Goal: Task Accomplishment & Management: Use online tool/utility

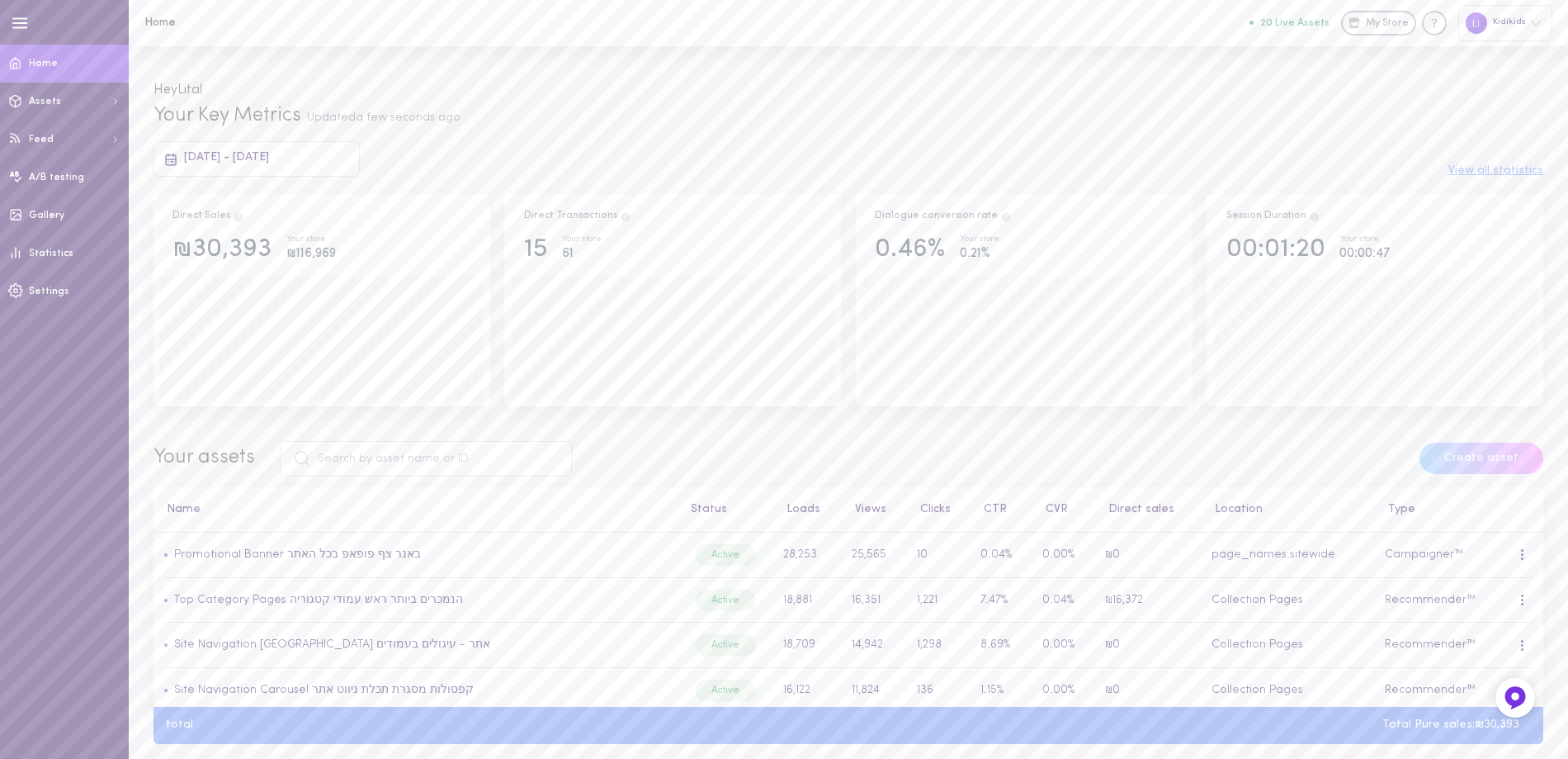
click at [1299, 22] on button "20 Live Assets" at bounding box center [1290, 23] width 80 height 11
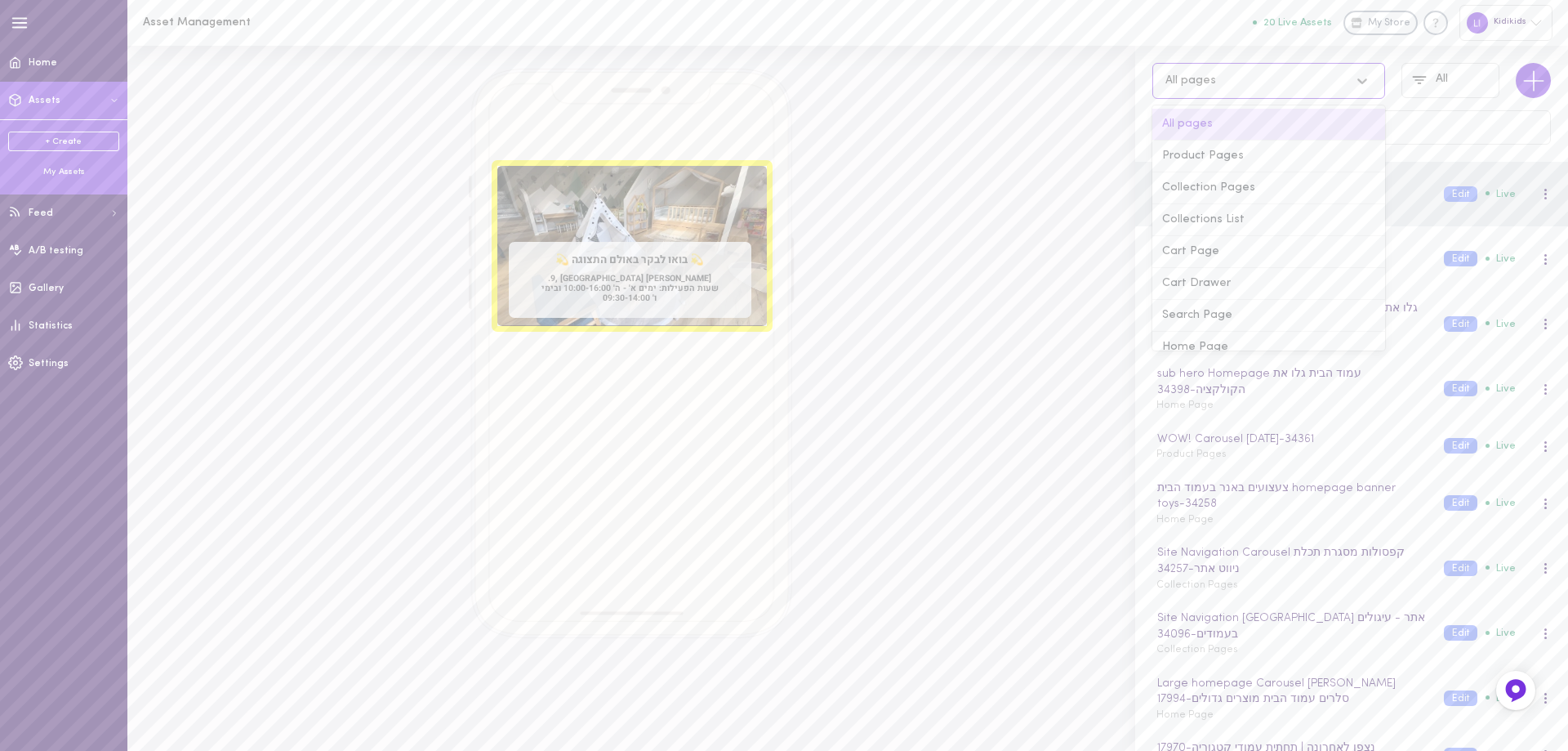
click at [1233, 75] on div "All pages" at bounding box center [1252, 80] width 191 height 15
click at [1243, 75] on div "All pages" at bounding box center [1252, 80] width 191 height 15
click at [1219, 135] on input "text" at bounding box center [1352, 127] width 398 height 34
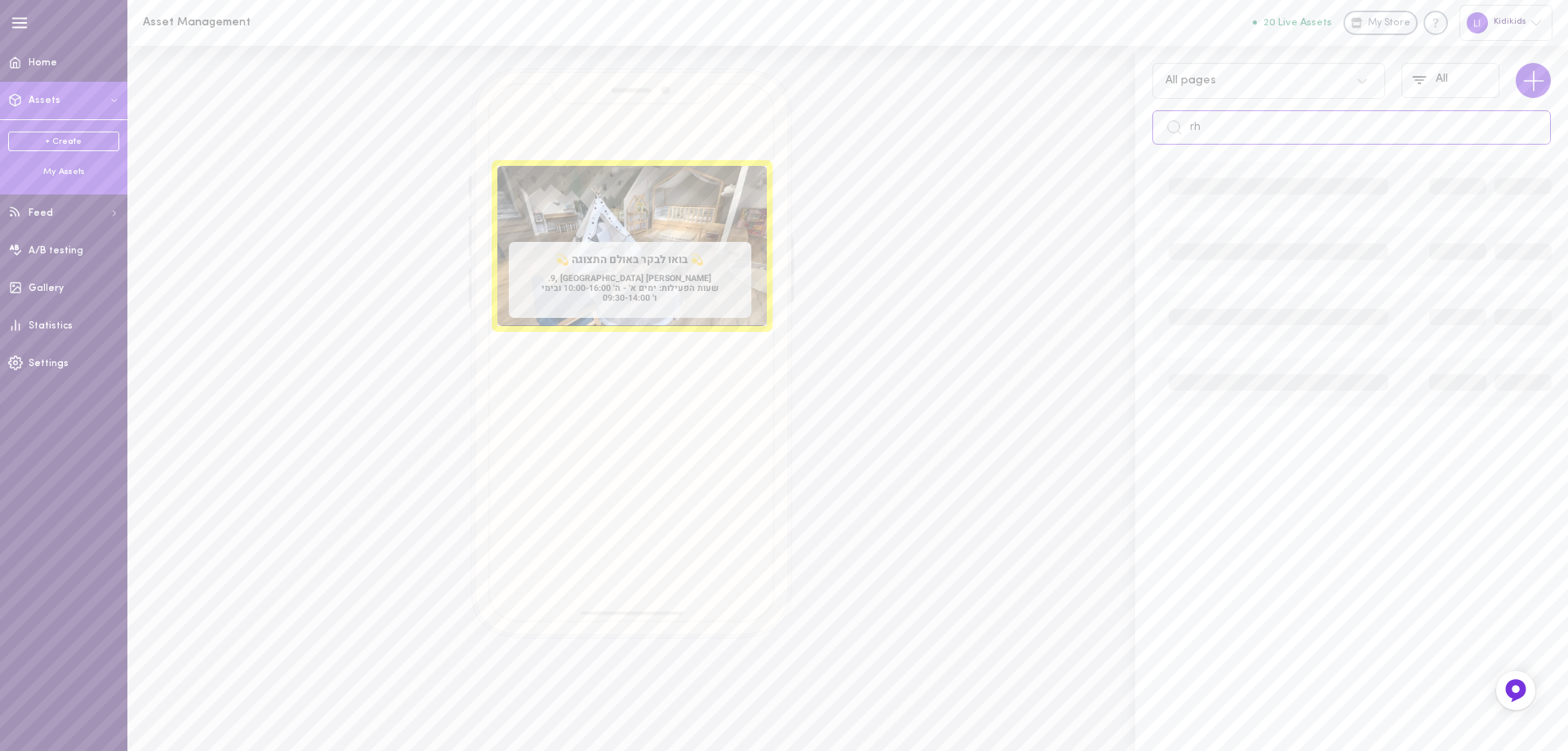
type input "r"
type input "רילז"
click at [1183, 179] on div "Shoppable Reels רילז - 17945" at bounding box center [1292, 179] width 274 height 18
click at [1448, 179] on button "Edit" at bounding box center [1460, 186] width 33 height 15
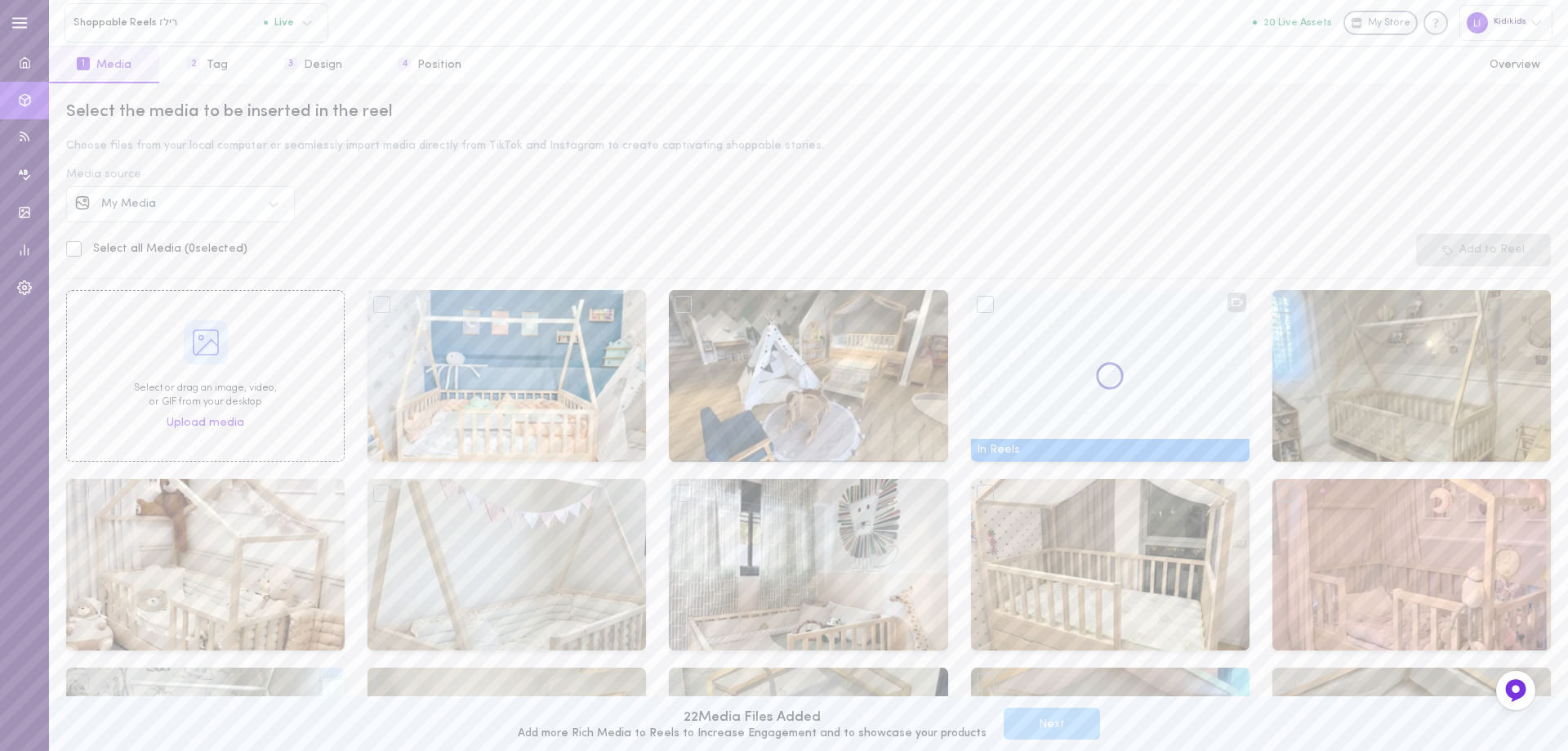
click at [157, 200] on div "My Media" at bounding box center [181, 204] width 160 height 12
click at [142, 249] on span "Instagram" at bounding box center [131, 250] width 57 height 13
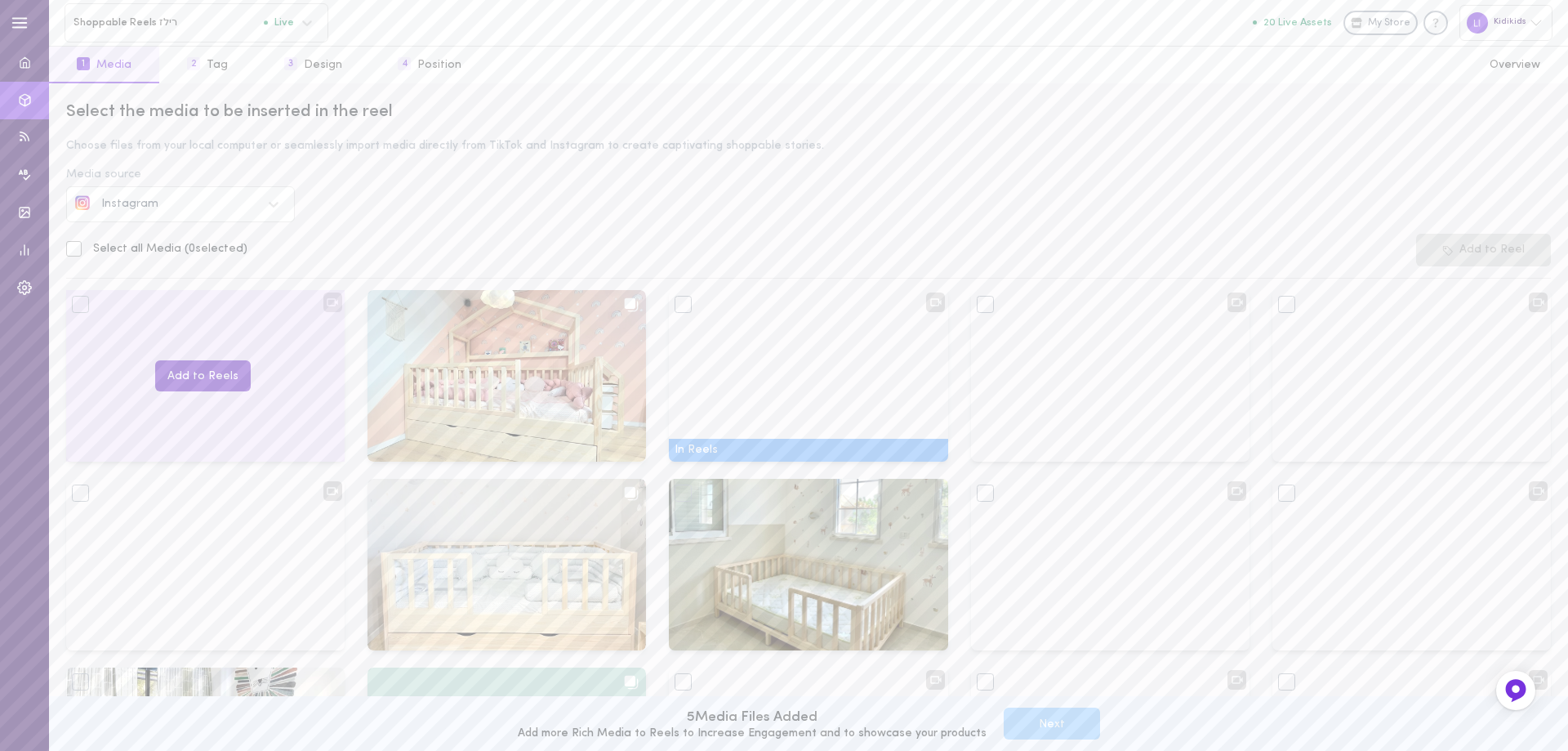
click at [200, 378] on button "Add to Reels" at bounding box center [203, 377] width 96 height 32
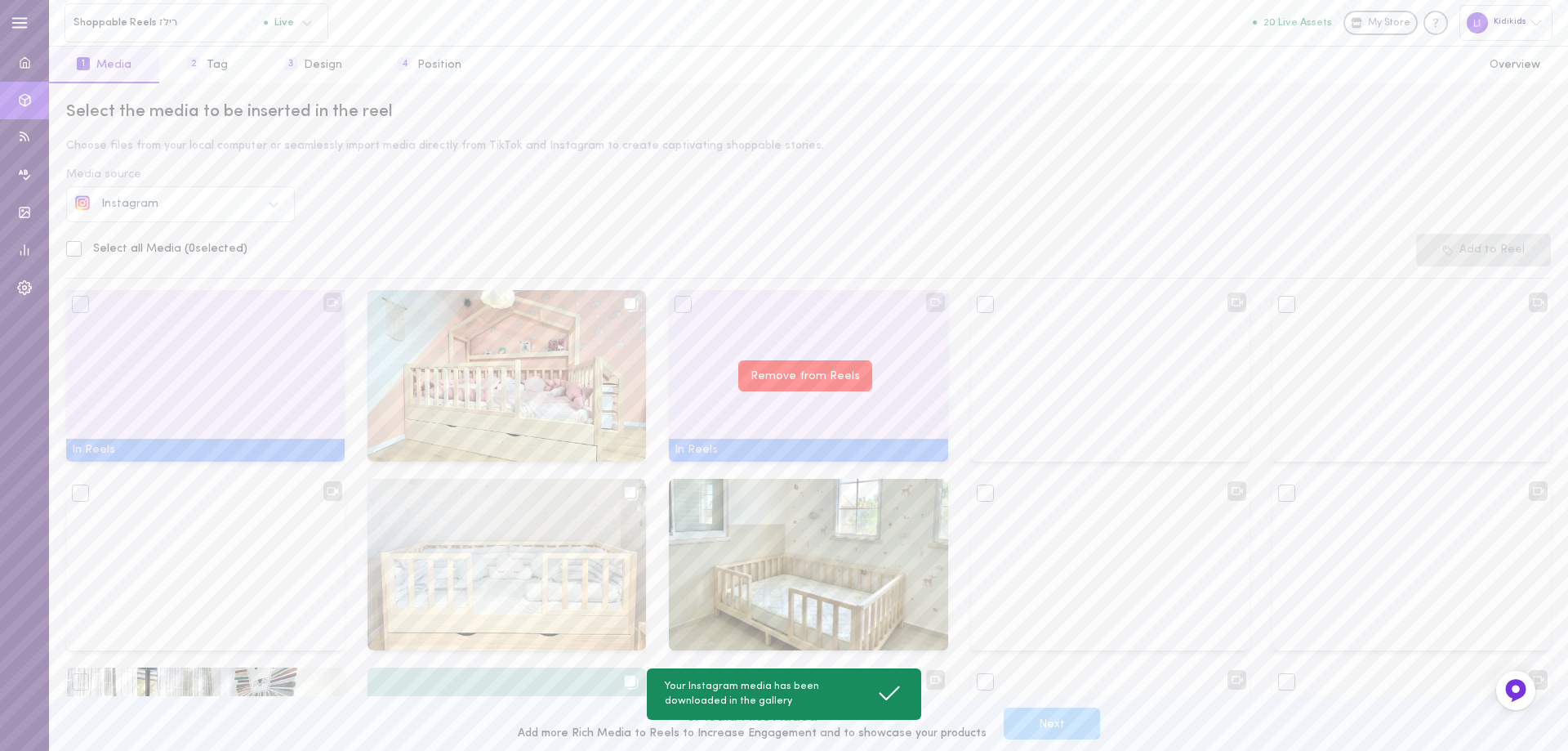
click at [785, 373] on button "Remove from Reels" at bounding box center [805, 377] width 134 height 32
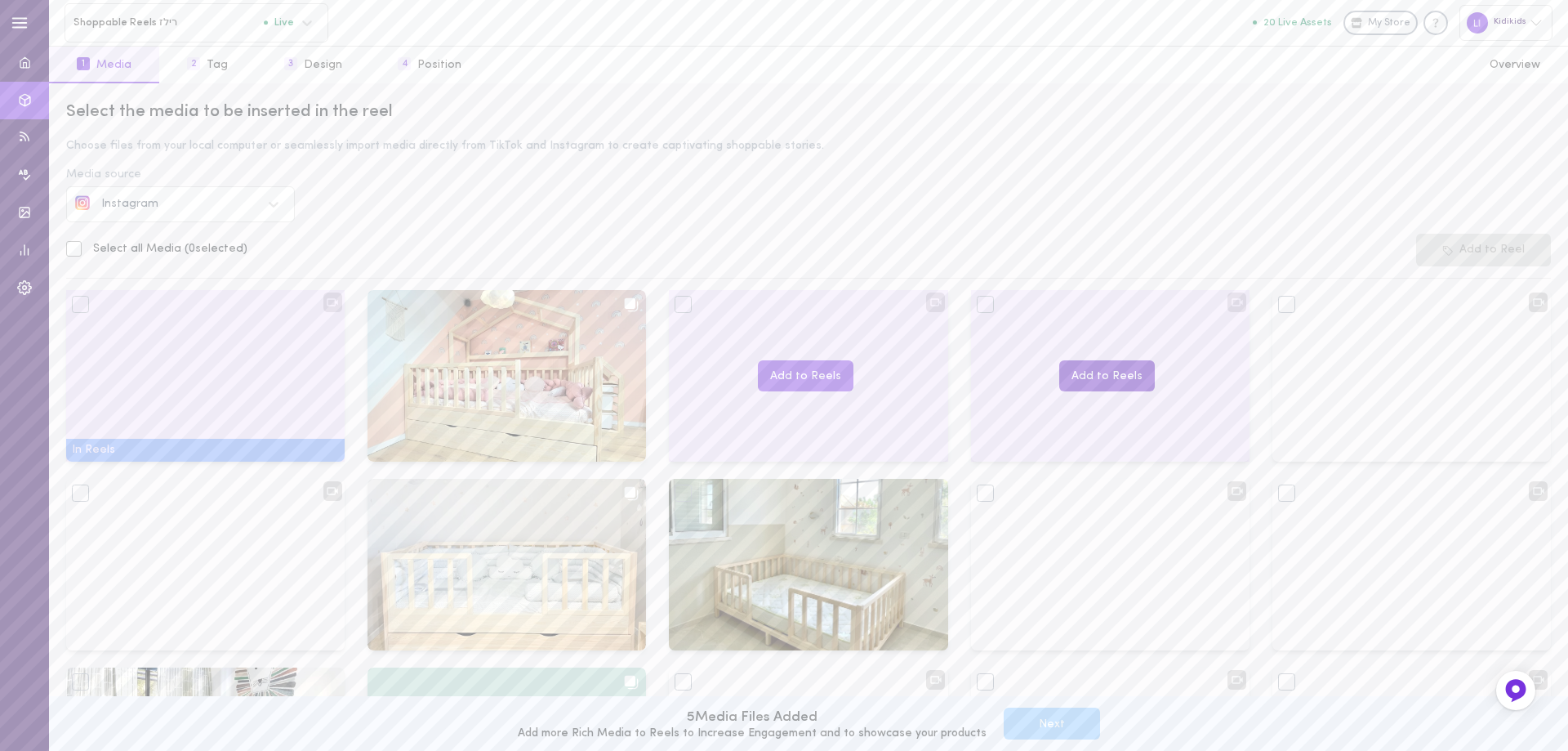
click at [1093, 375] on button "Add to Reels" at bounding box center [1107, 377] width 96 height 32
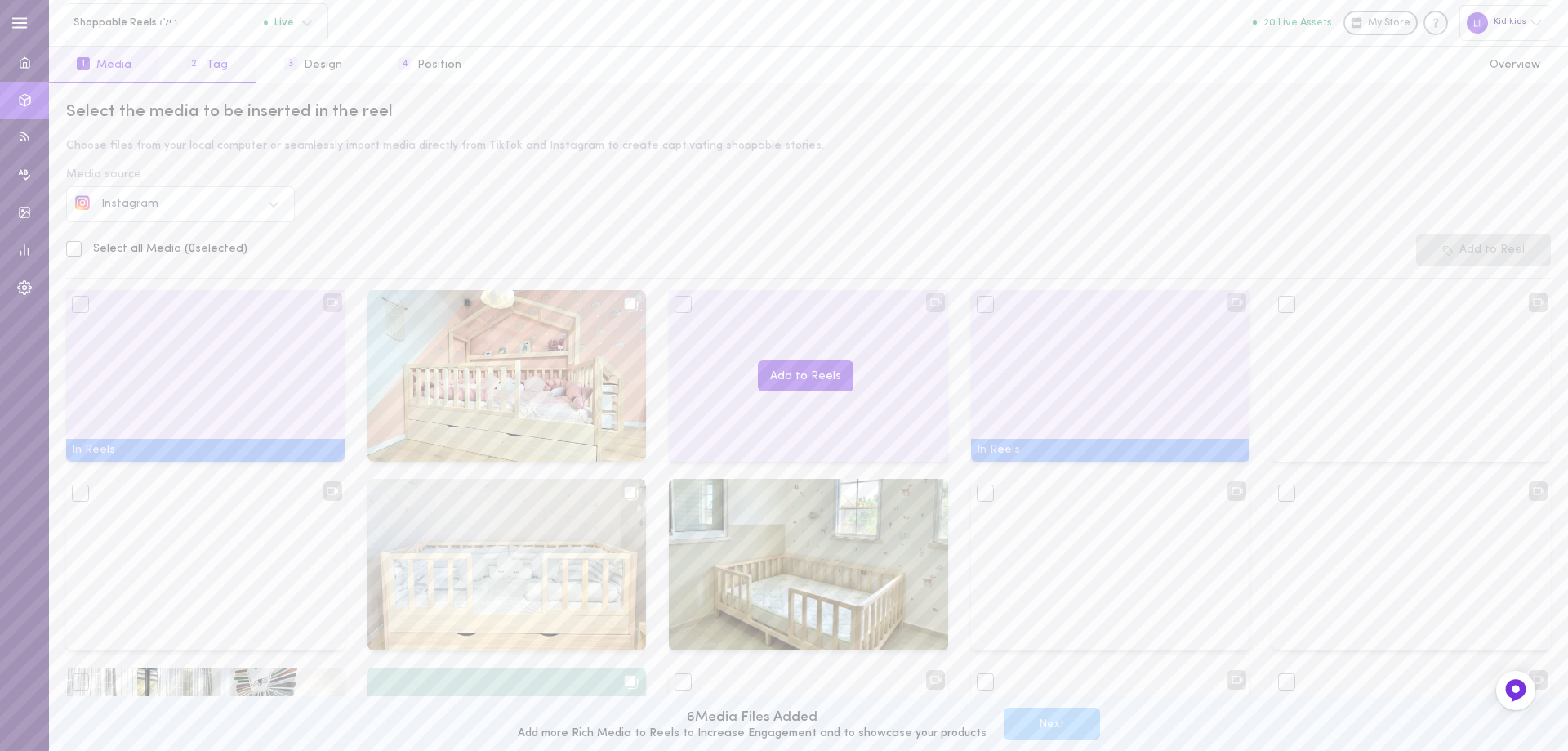
click at [219, 68] on button "2 Tag" at bounding box center [207, 65] width 96 height 37
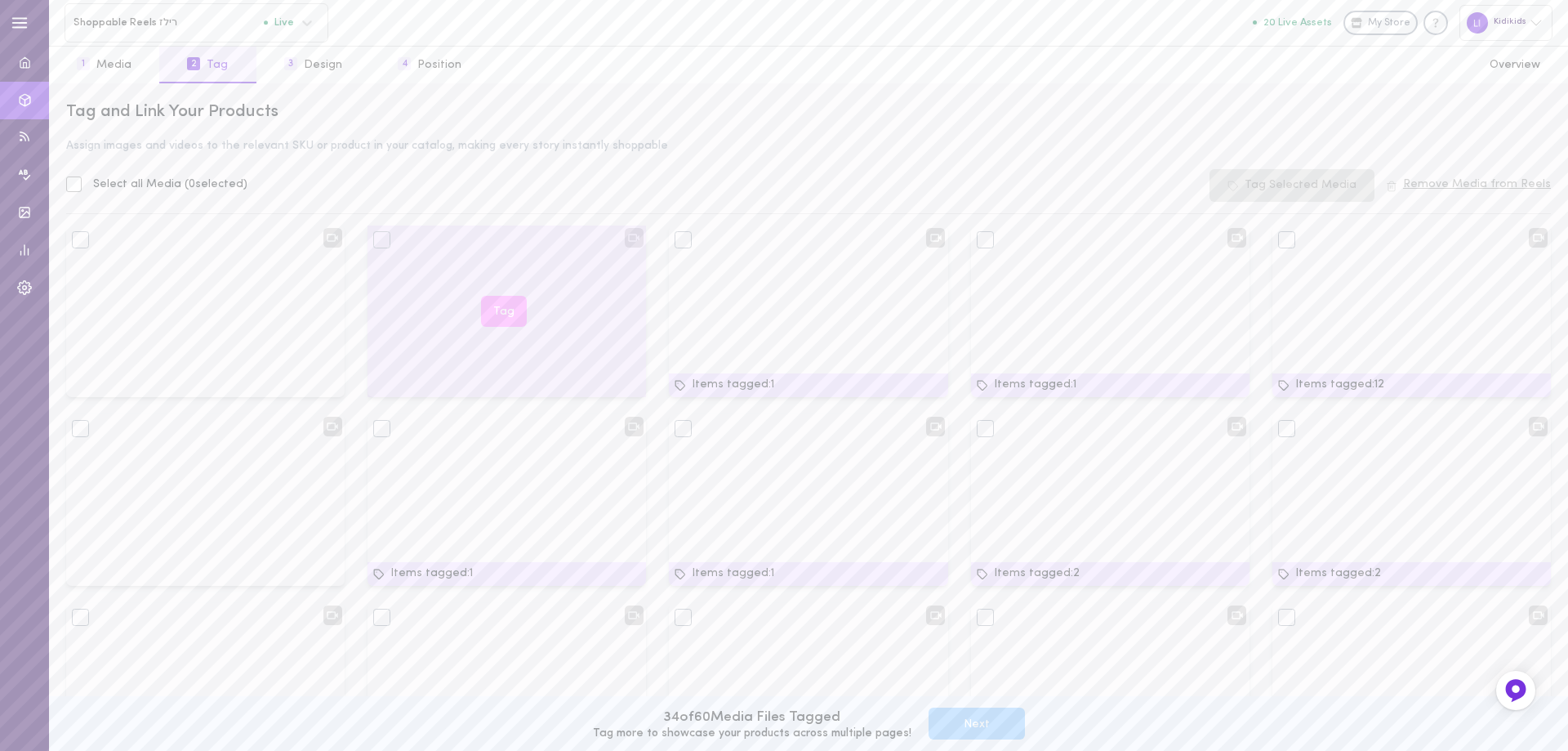
click at [502, 309] on button "Tag" at bounding box center [503, 312] width 46 height 32
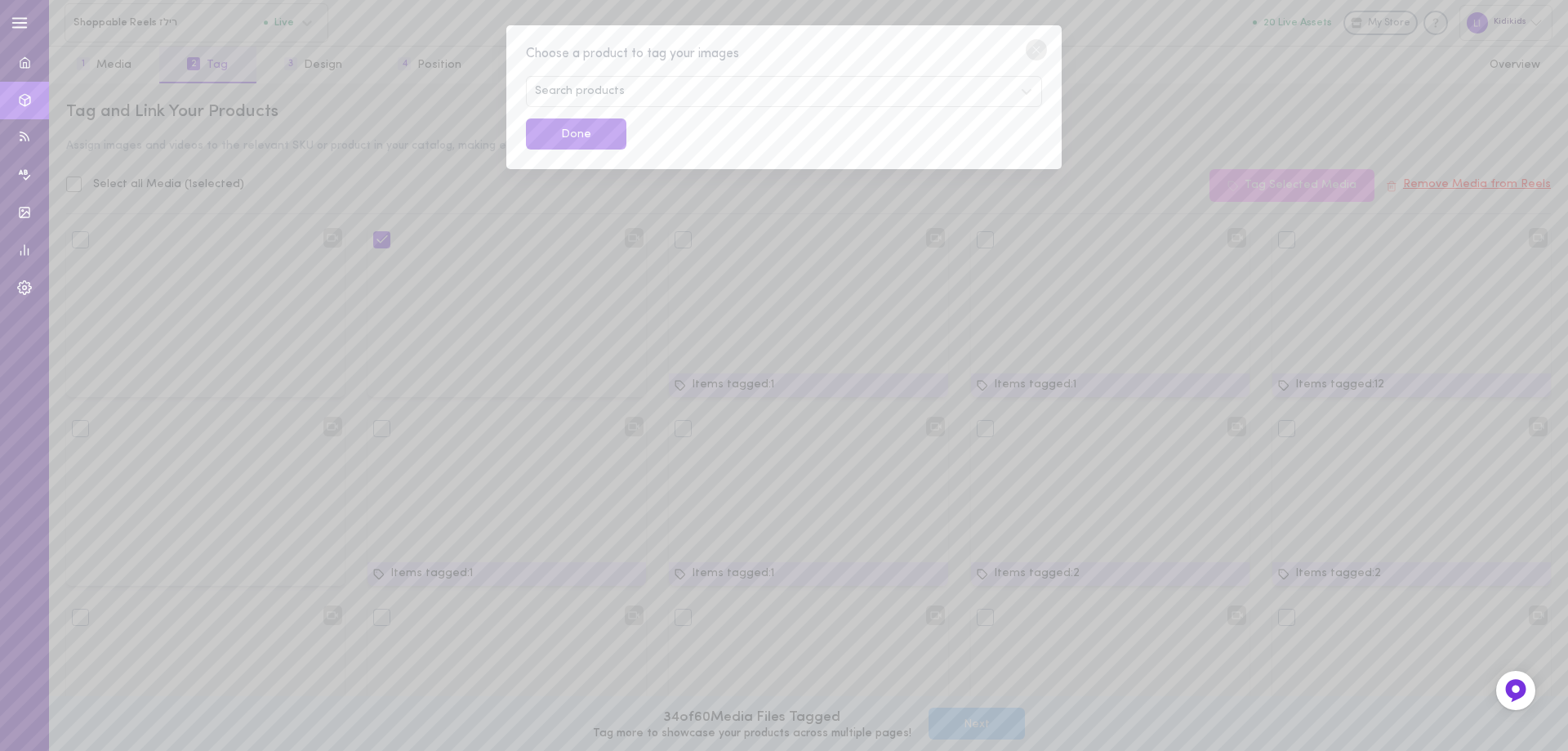
click at [614, 92] on span "Search products" at bounding box center [579, 92] width 90 height 12
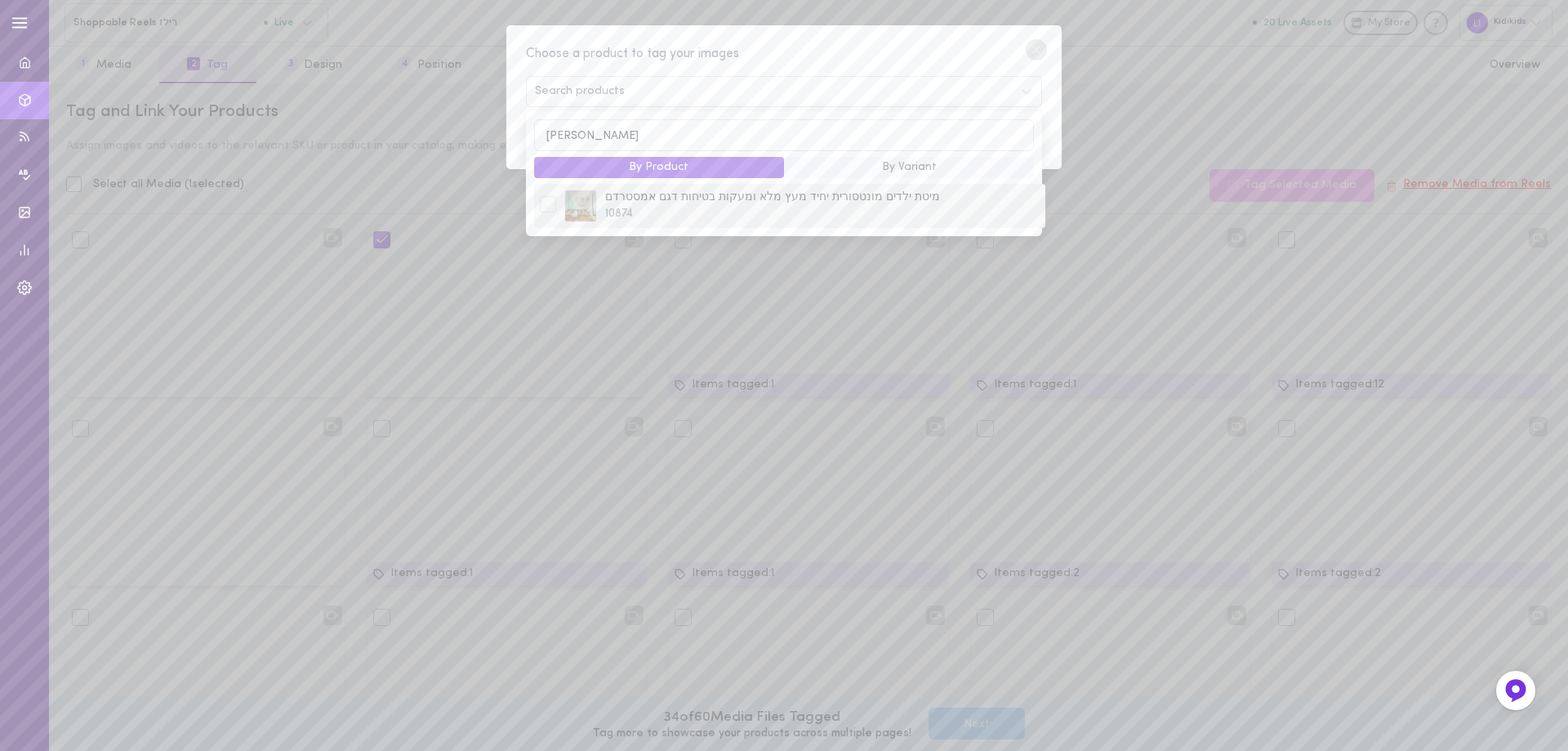
type input "[PERSON_NAME]"
click at [547, 210] on div at bounding box center [548, 205] width 16 height 16
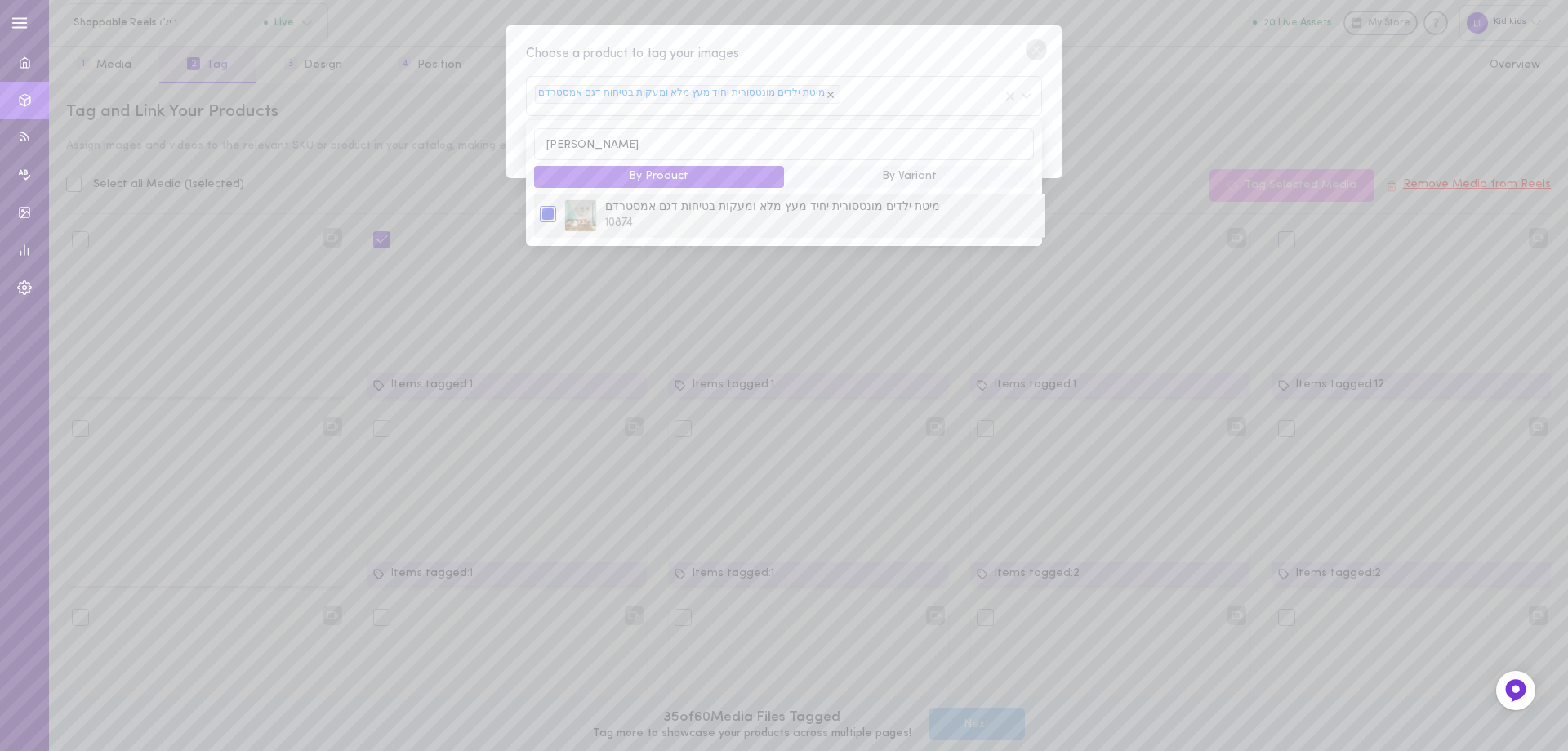
click at [543, 205] on div "מיטת ילדים מונטסורית יחיד מעץ מלא ומעקות בטיחות דגם אמסטרדם 10874" at bounding box center [789, 215] width 508 height 32
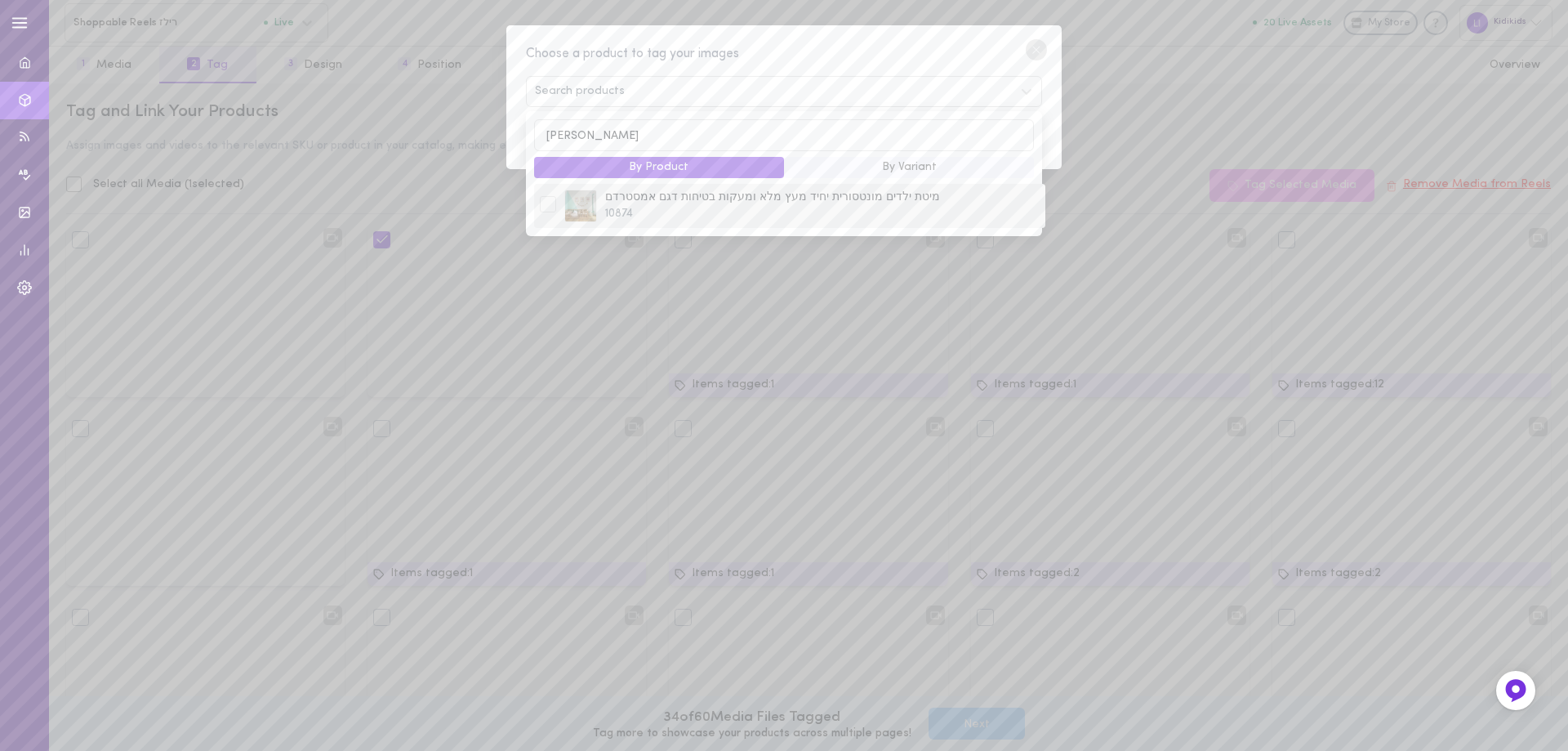
click at [553, 209] on div at bounding box center [548, 205] width 16 height 16
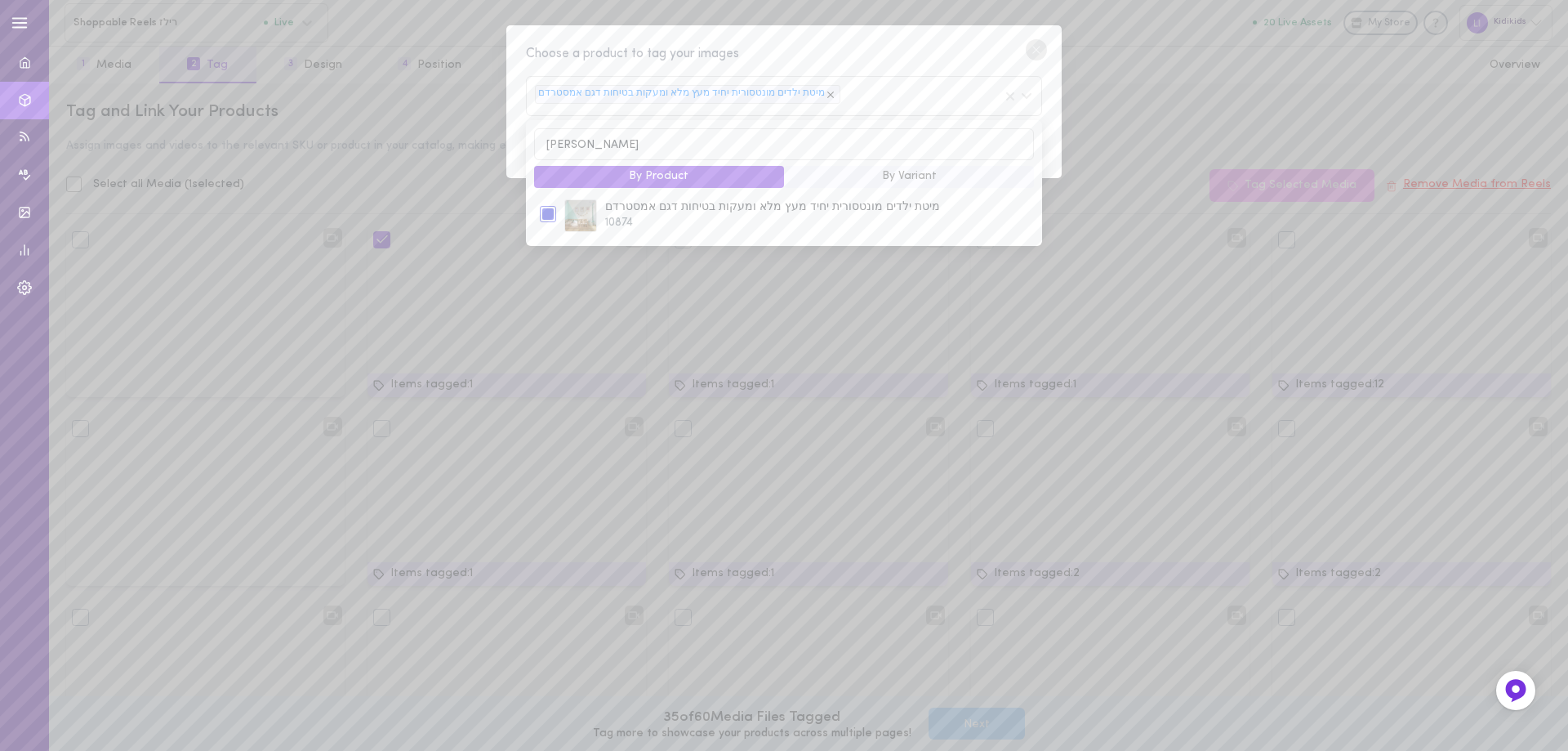
click at [1037, 51] on circle at bounding box center [1037, 50] width 22 height 22
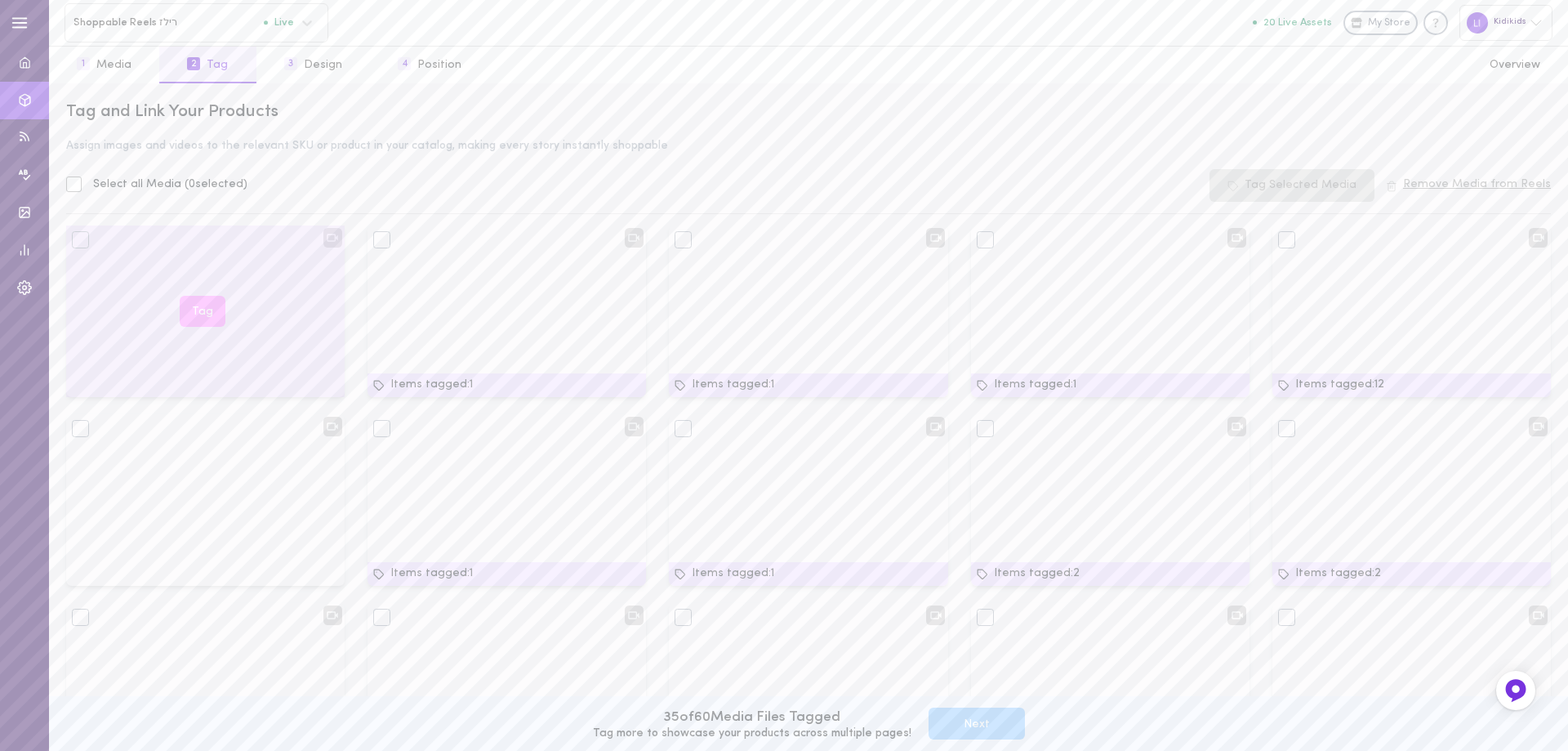
click at [200, 310] on button "Tag" at bounding box center [202, 312] width 46 height 32
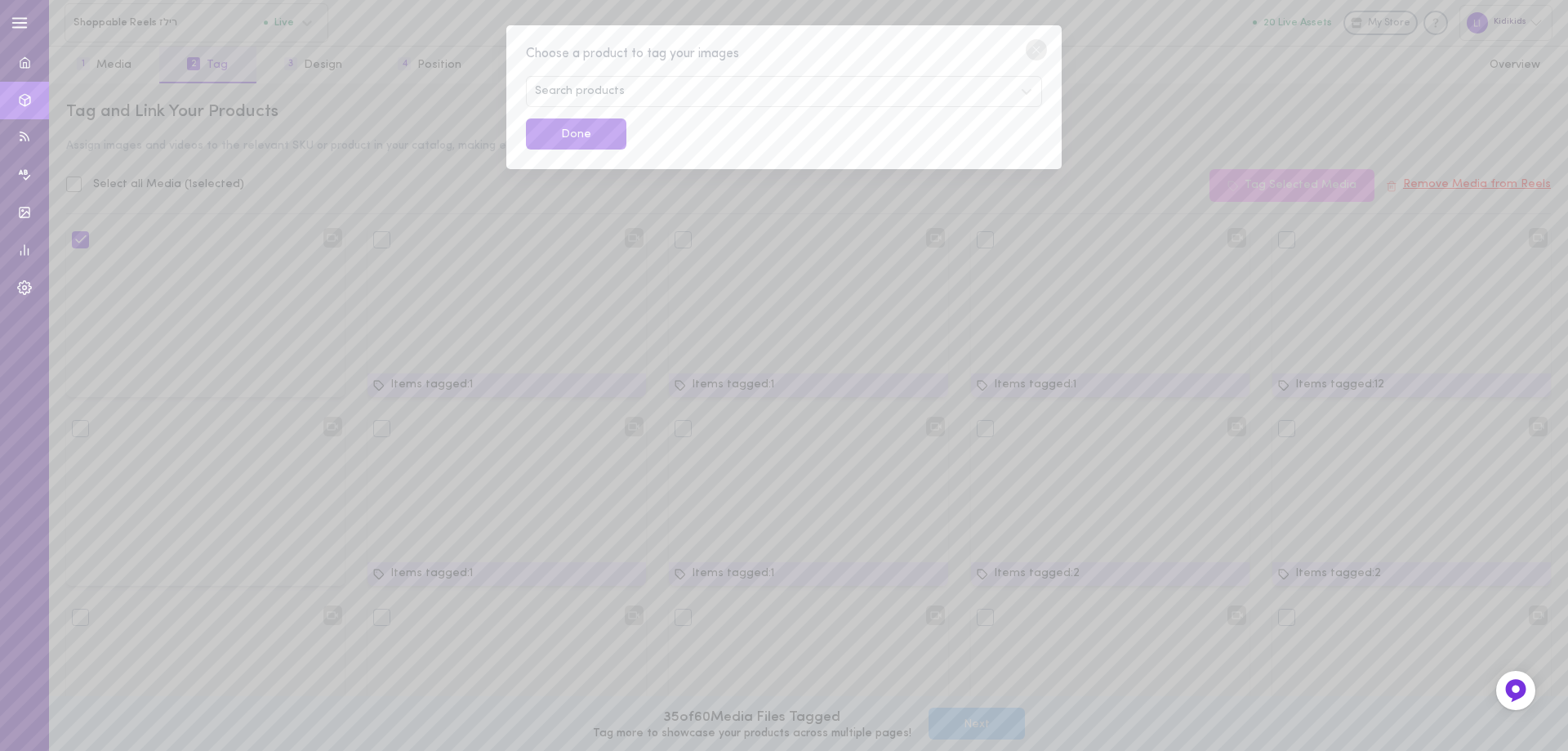
click at [649, 87] on div "Search products" at bounding box center [783, 92] width 516 height 31
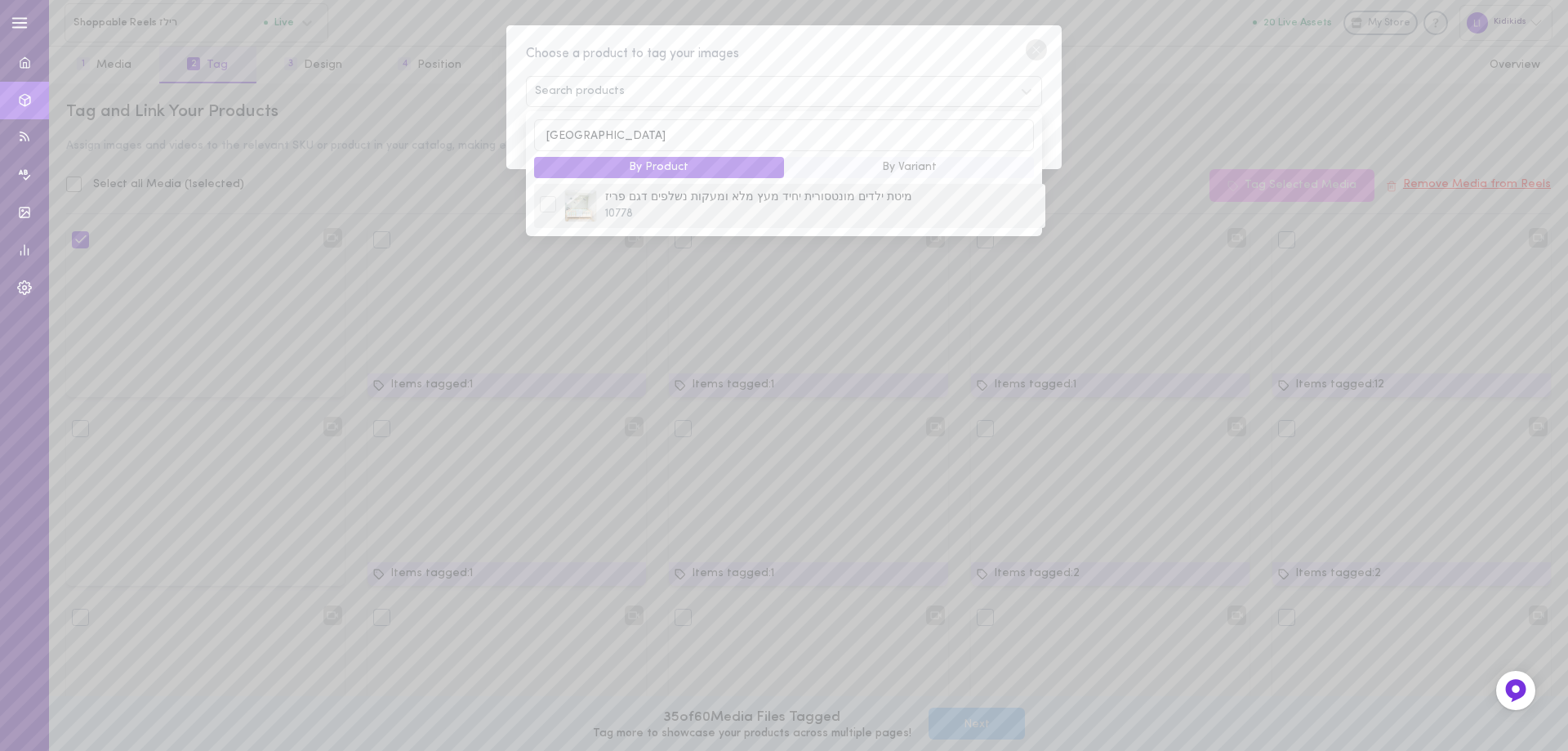
type input "[GEOGRAPHIC_DATA]"
click at [544, 204] on div at bounding box center [548, 205] width 16 height 16
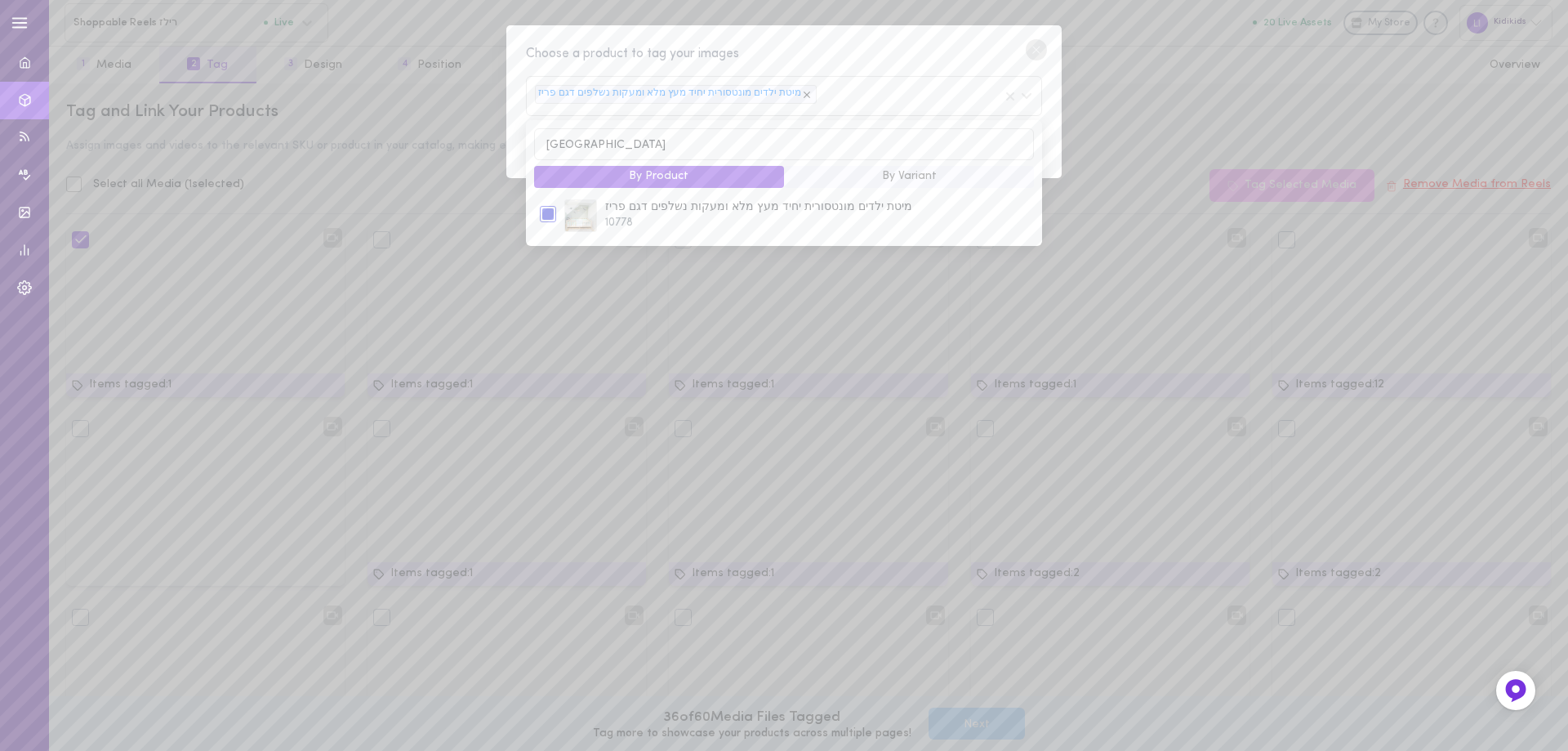
click at [1035, 52] on line at bounding box center [1036, 49] width 6 height 6
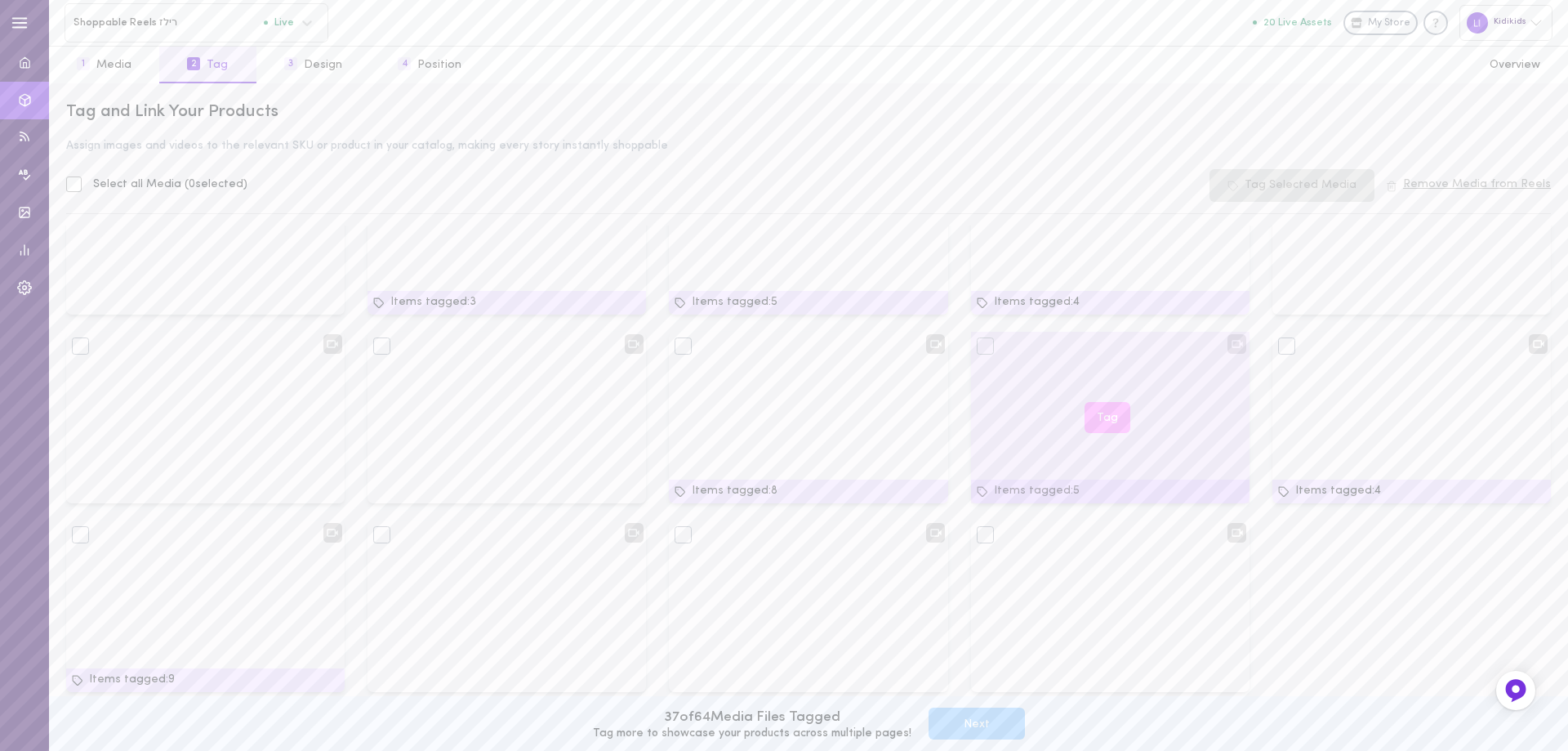
scroll to position [1984, 0]
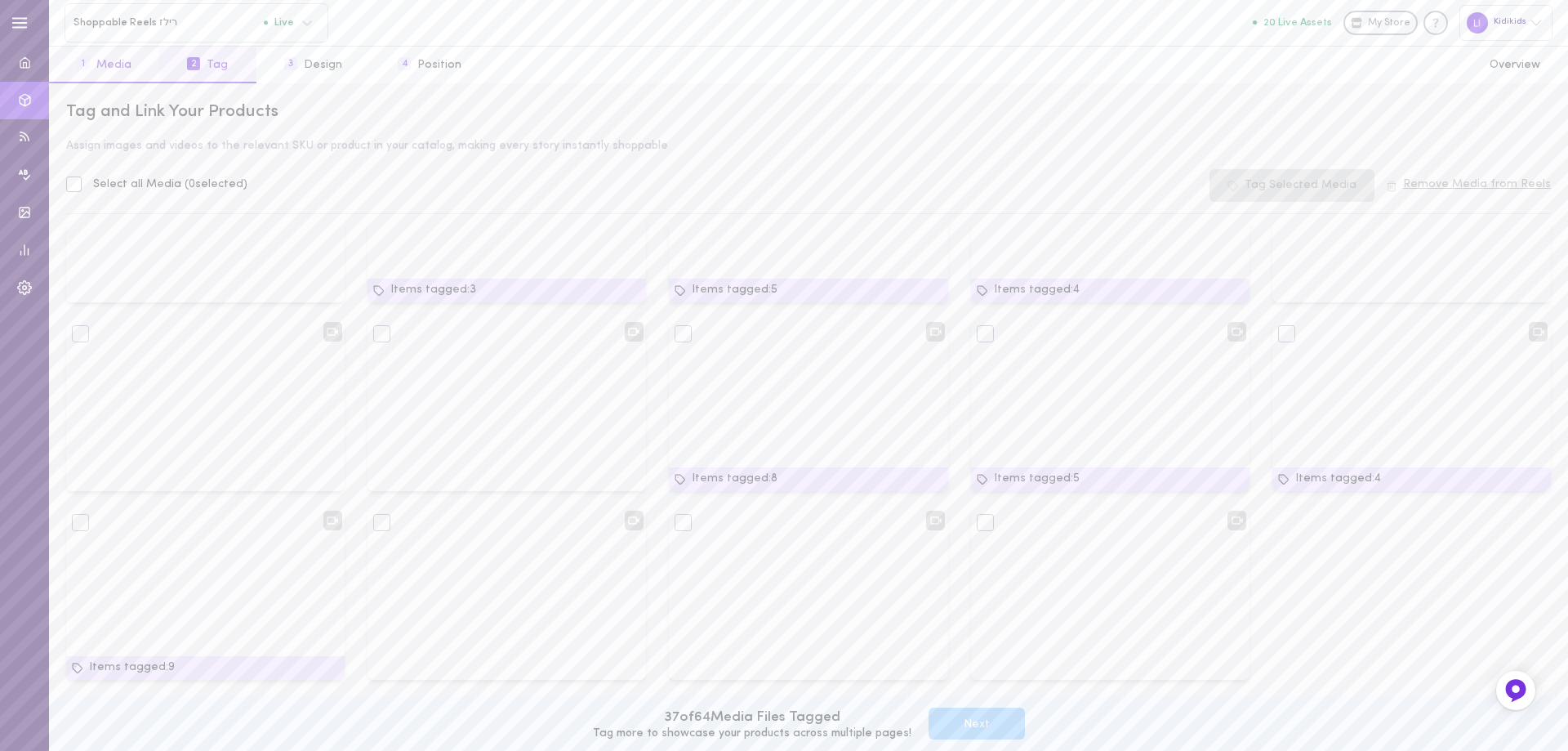
click at [110, 58] on button "1 Media" at bounding box center [104, 65] width 110 height 37
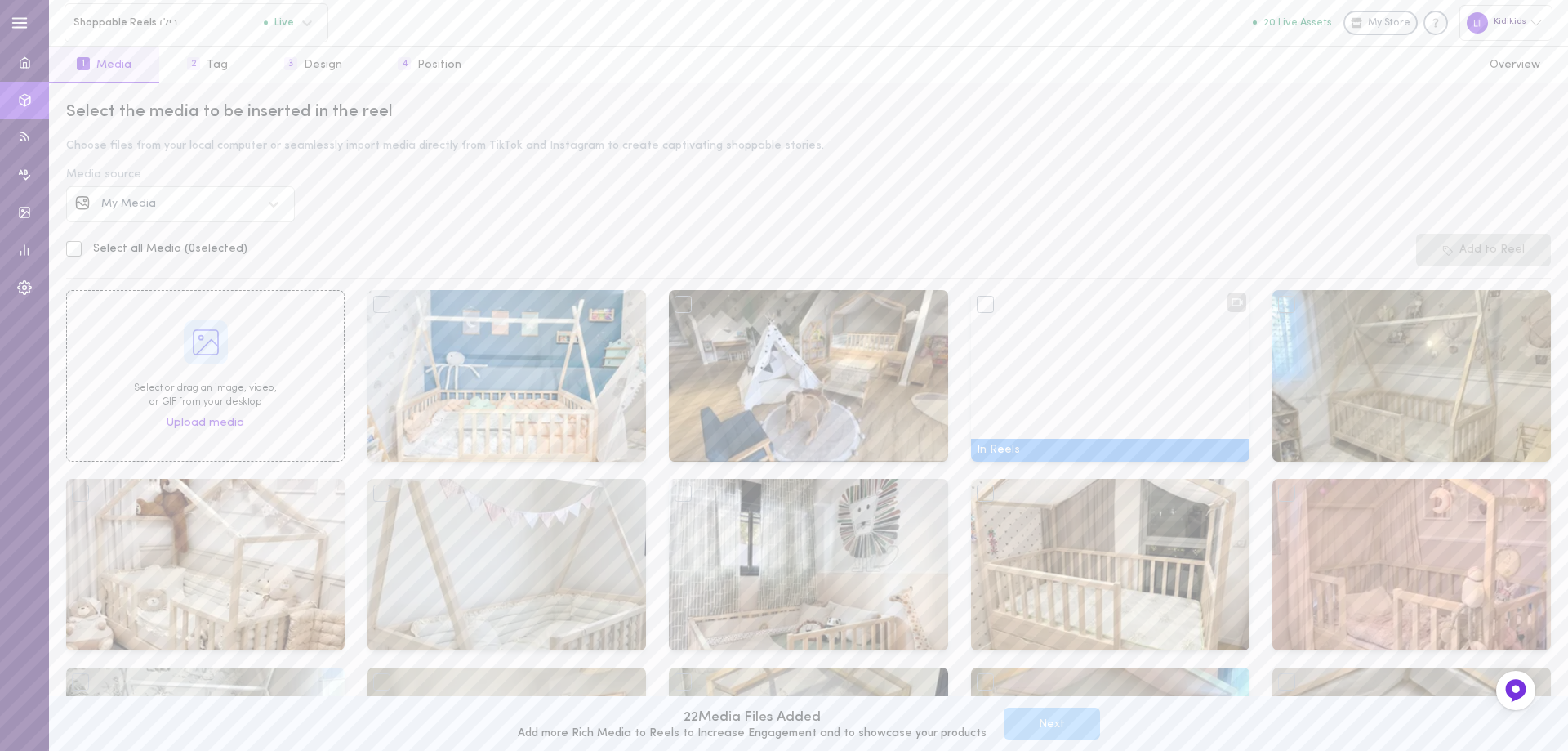
click at [130, 200] on div "Select the media to be inserted in the reel Choose files from your local comput…" at bounding box center [809, 417] width 1520 height 668
click at [135, 203] on span "My Media" at bounding box center [128, 204] width 55 height 13
click at [144, 244] on span "Instagram" at bounding box center [131, 250] width 57 height 13
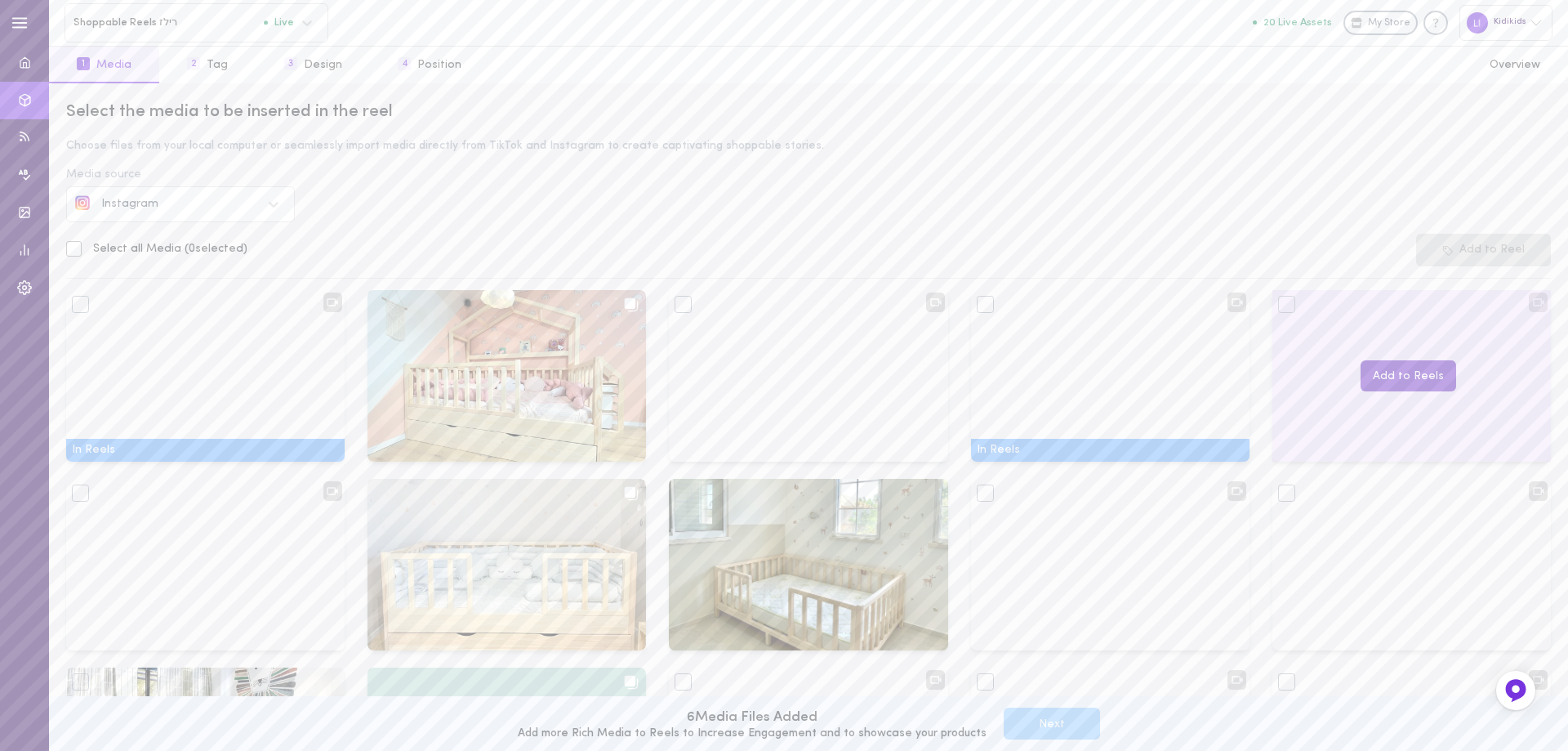
click at [1383, 377] on button "Add to Reels" at bounding box center [1408, 377] width 96 height 32
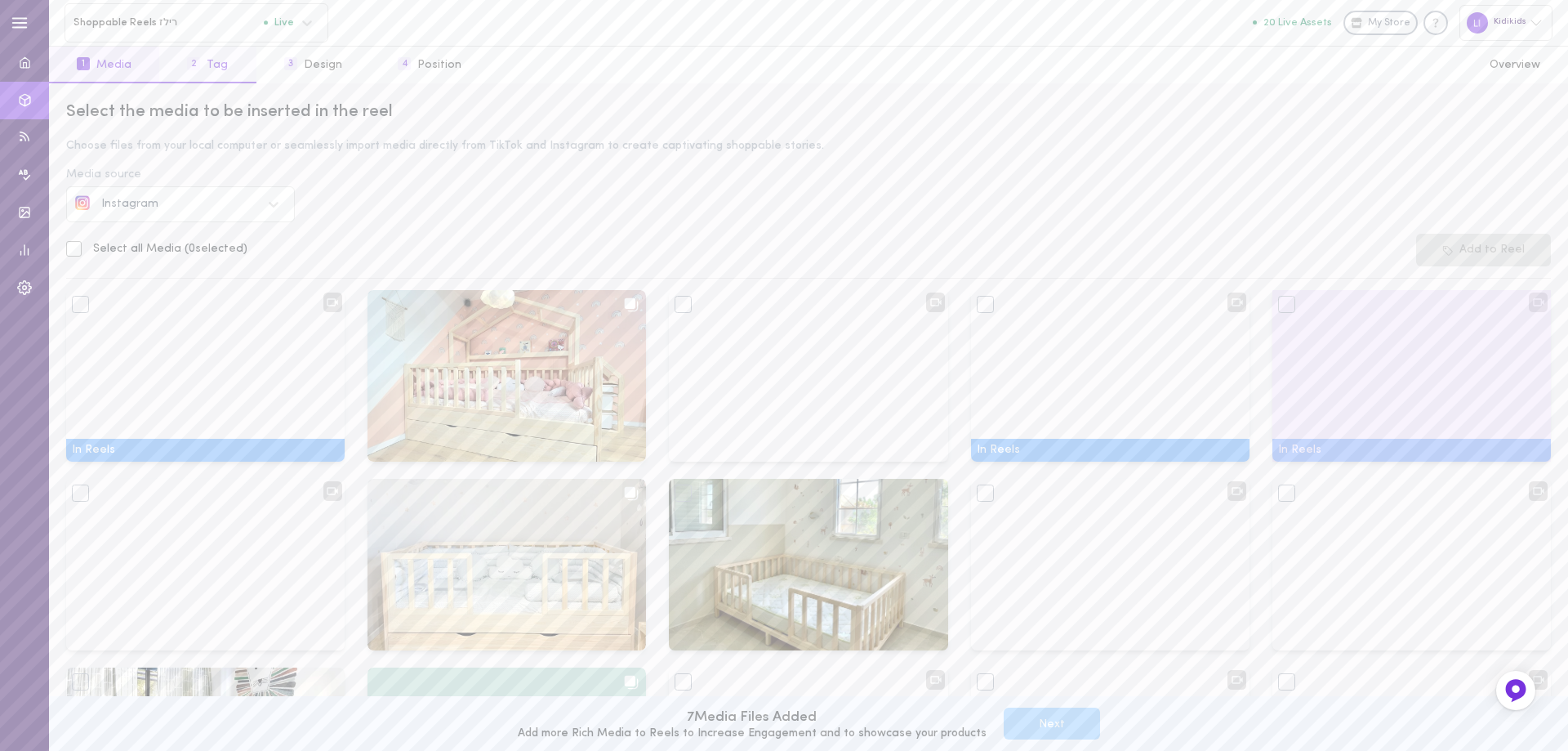
click at [216, 65] on button "2 Tag" at bounding box center [207, 65] width 96 height 37
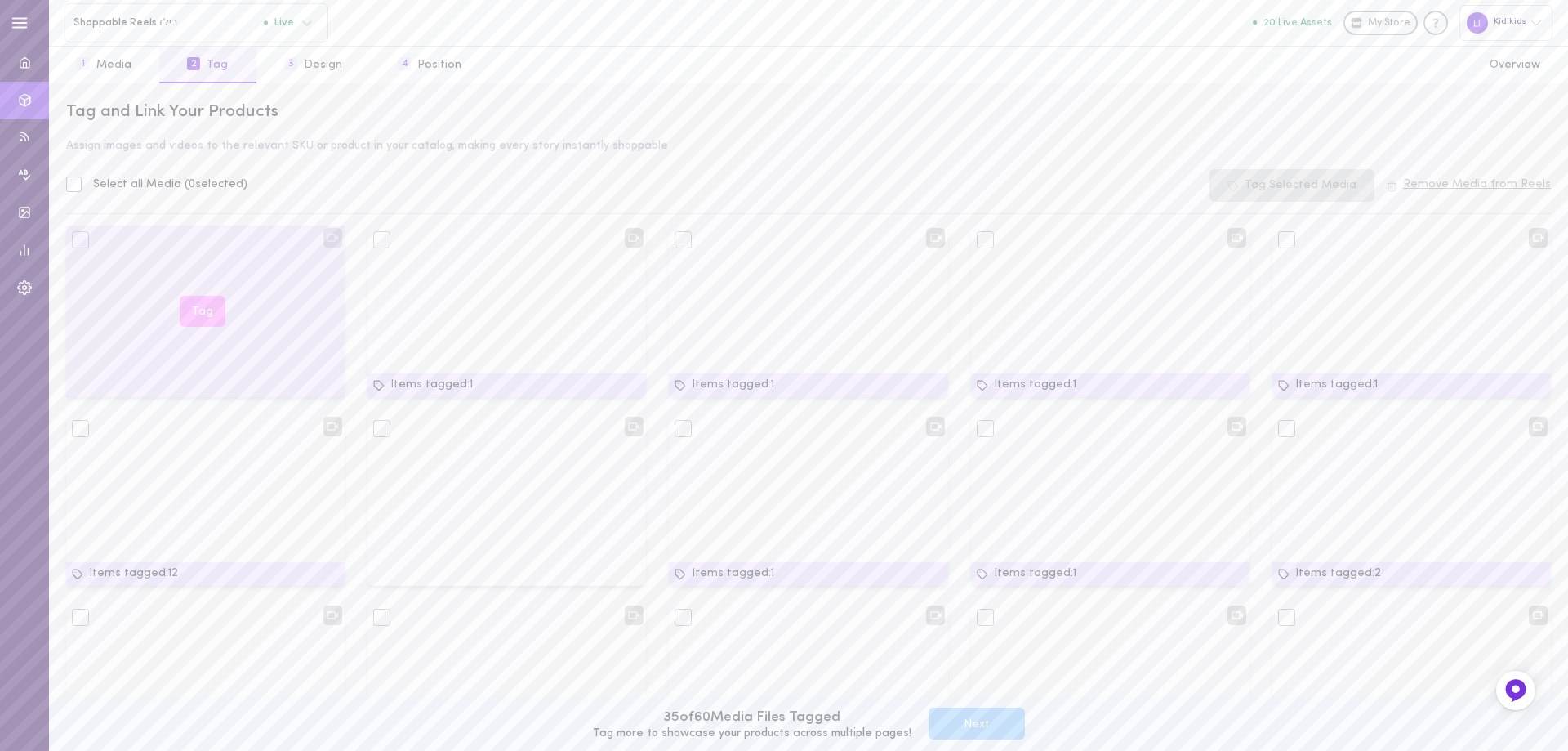
click at [198, 304] on button "Tag" at bounding box center [202, 312] width 46 height 32
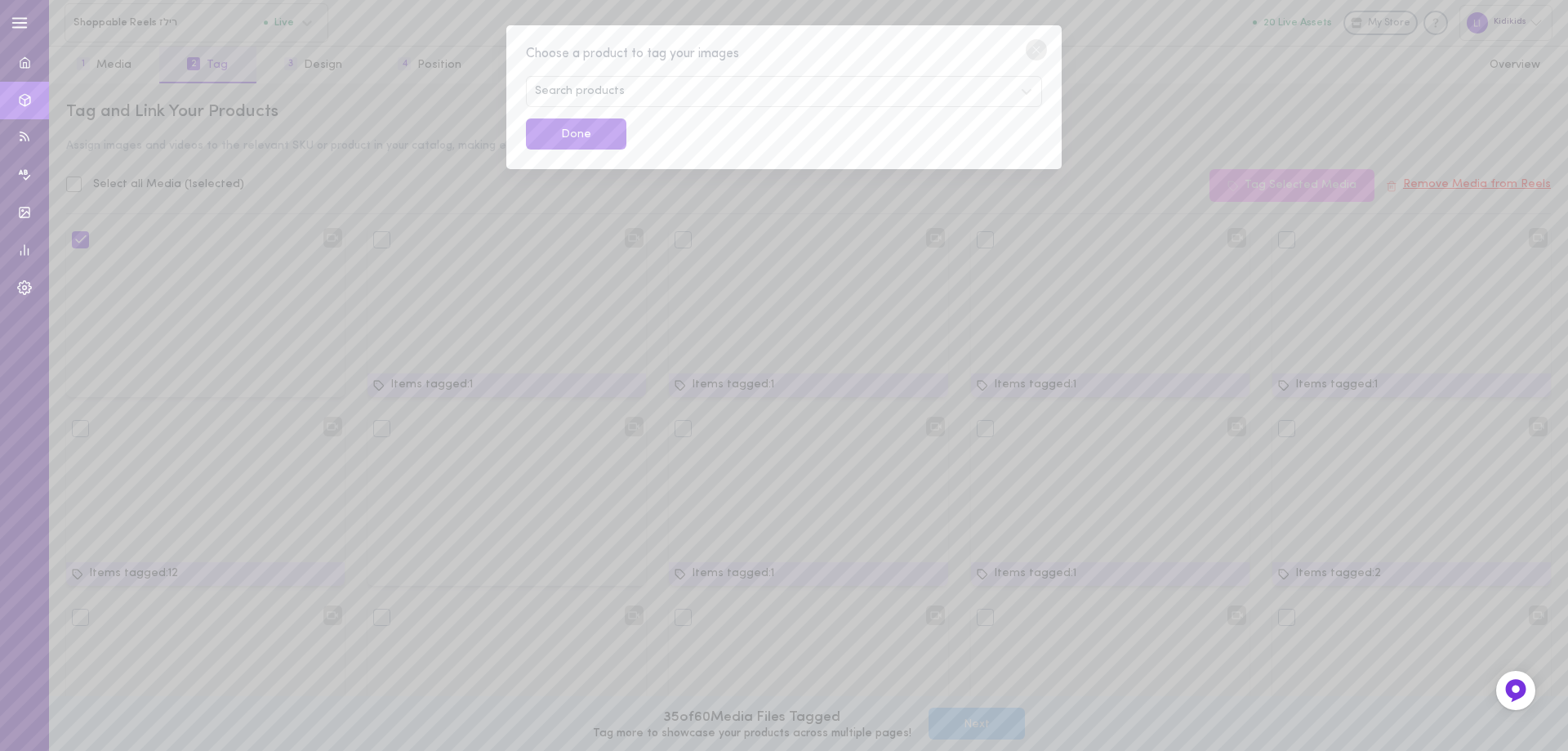
click at [578, 87] on span "Search products" at bounding box center [579, 92] width 90 height 12
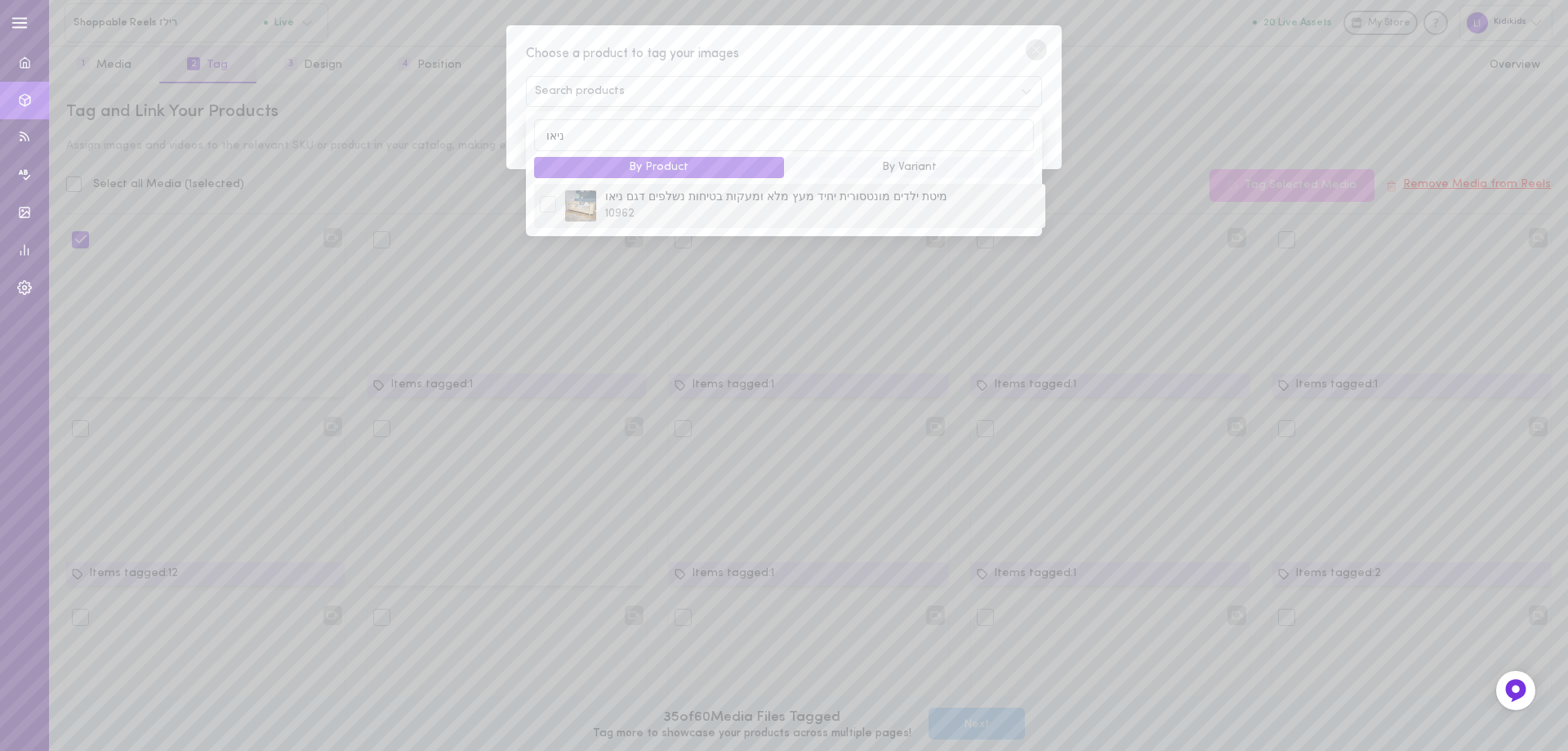
type input "ניאו"
click at [553, 206] on div at bounding box center [548, 205] width 16 height 16
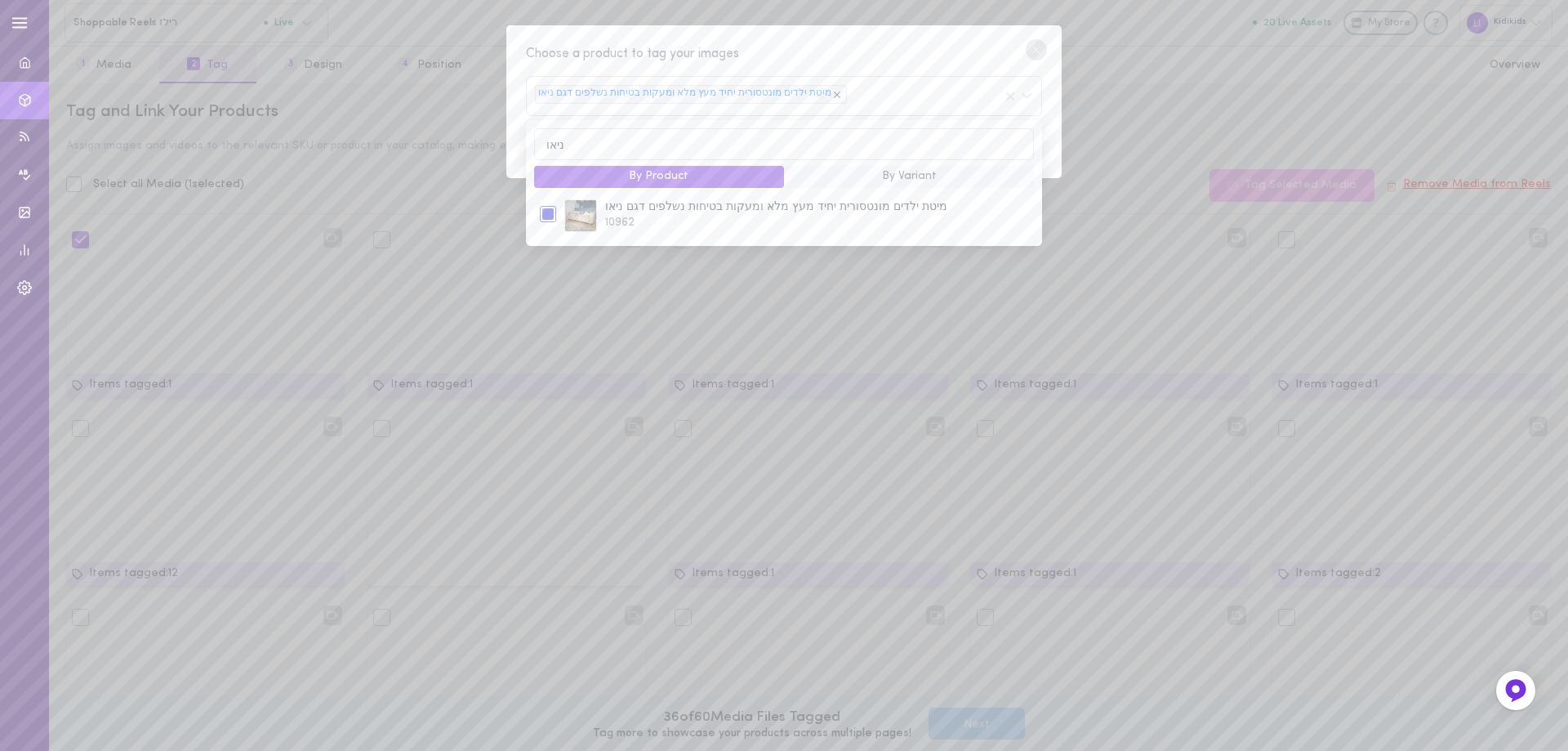
click at [1035, 48] on circle at bounding box center [1037, 50] width 22 height 22
